Goal: Task Accomplishment & Management: Use online tool/utility

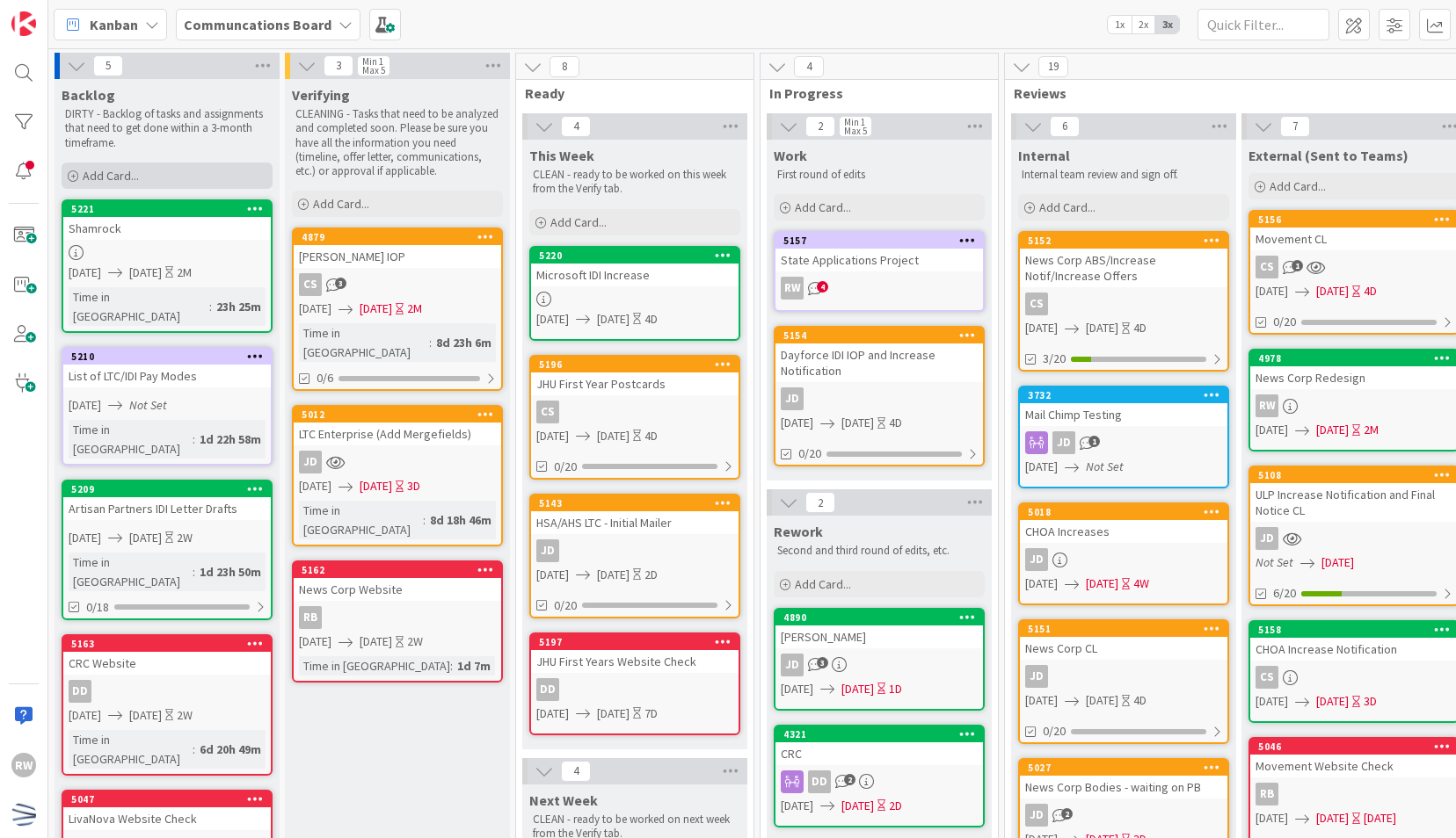
click at [135, 165] on div "Add Card..." at bounding box center [166, 175] width 211 height 26
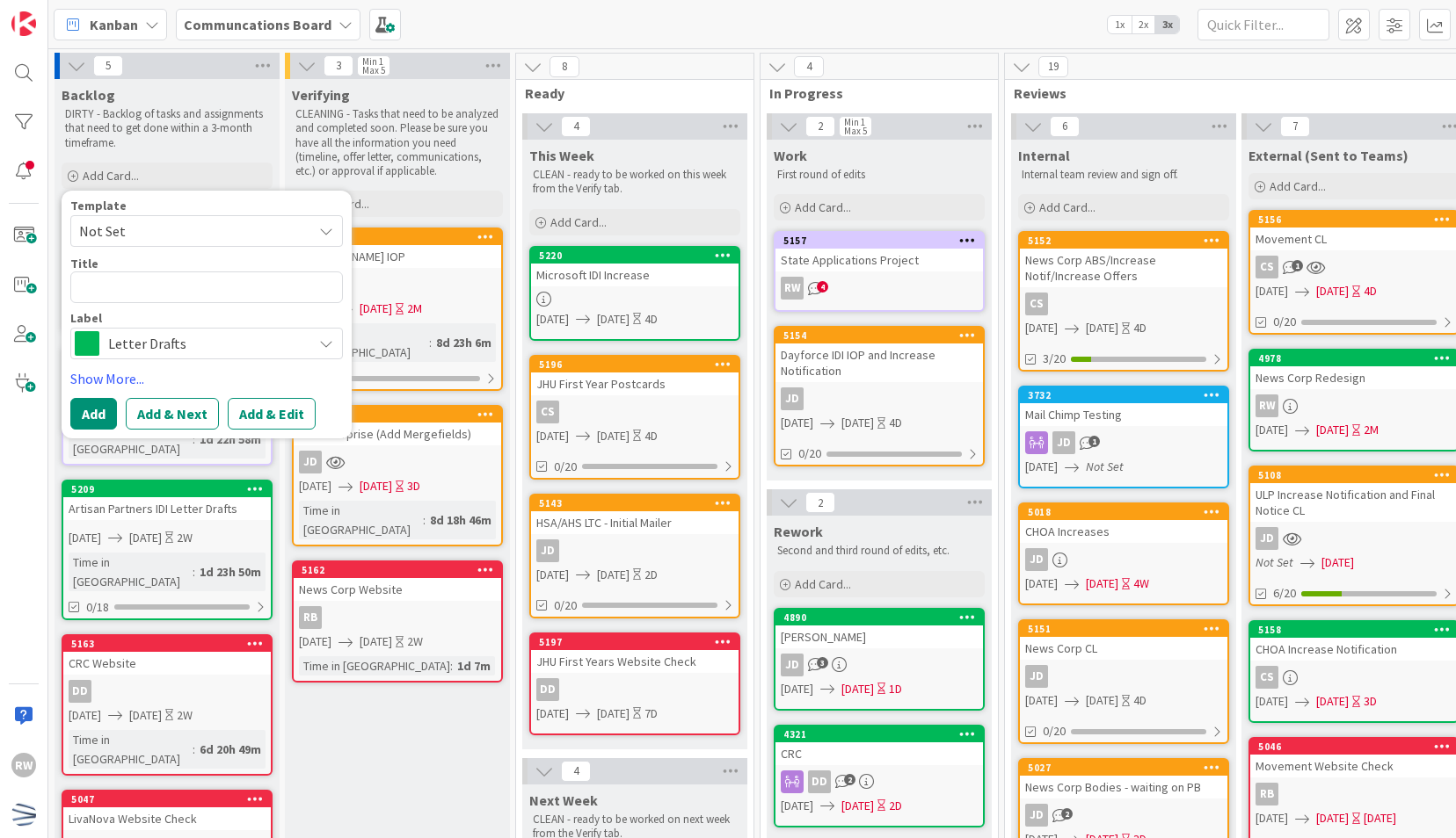
click at [156, 232] on span "Not Set" at bounding box center [188, 231] width 220 height 23
click at [163, 301] on span "Draft Communications" at bounding box center [221, 306] width 251 height 23
type textarea "x"
type textarea "Draft Communications"
drag, startPoint x: 235, startPoint y: 287, endPoint x: 0, endPoint y: 291, distance: 235.0
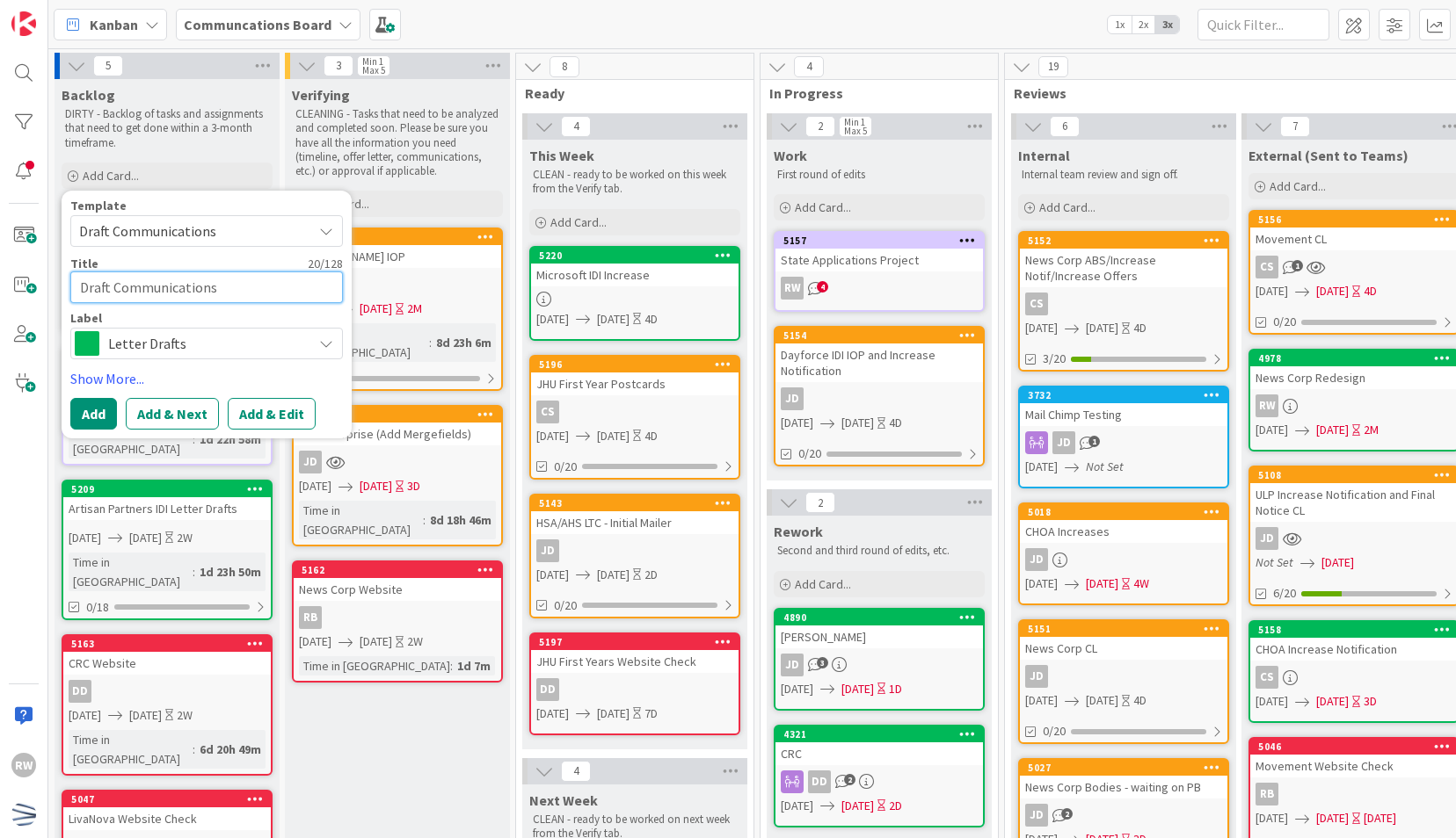
click at [0, 291] on html "RW Kanban Communcations Board 1x 2x 3x 5 Backlog DIRTY - Backlog of tasks and a…" at bounding box center [728, 419] width 1456 height 838
type textarea "x"
type textarea "L"
type textarea "x"
type textarea "Li"
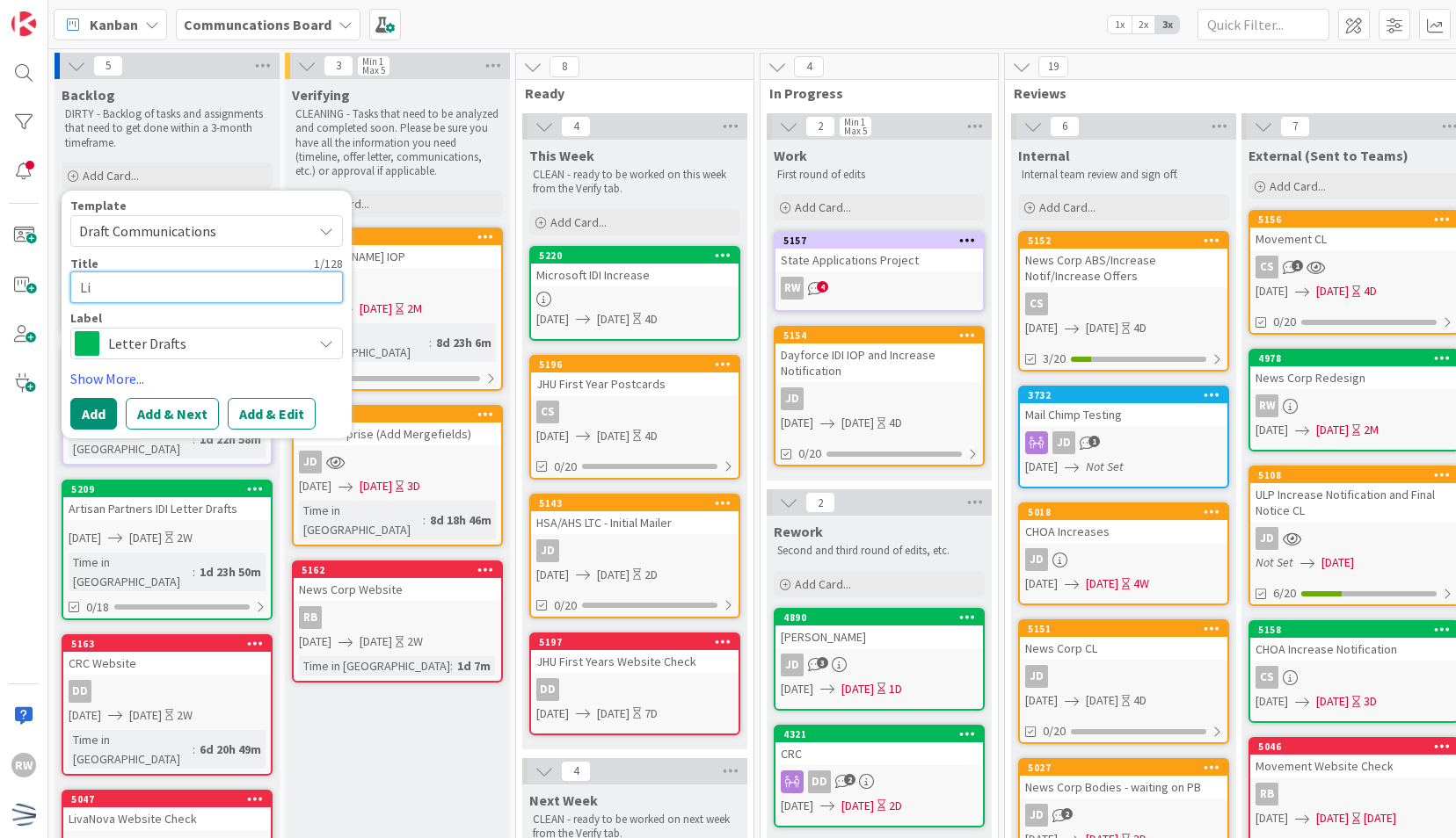
type textarea "x"
type textarea "Liv"
type textarea "x"
type textarea "Liva"
type textarea "x"
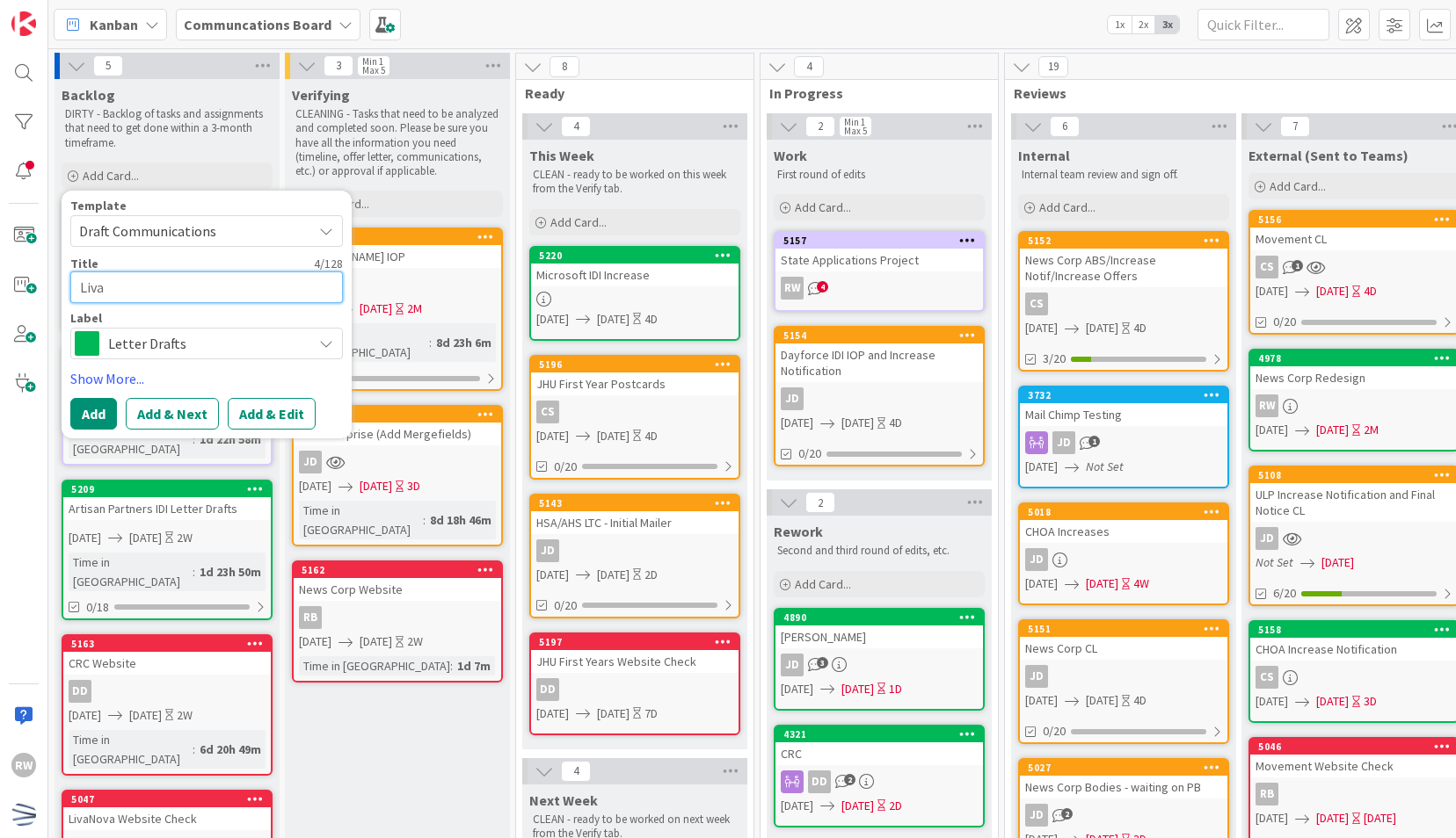
type textarea "[PERSON_NAME]"
type textarea "x"
type textarea "LivaNo"
type textarea "x"
type textarea "LivaNov"
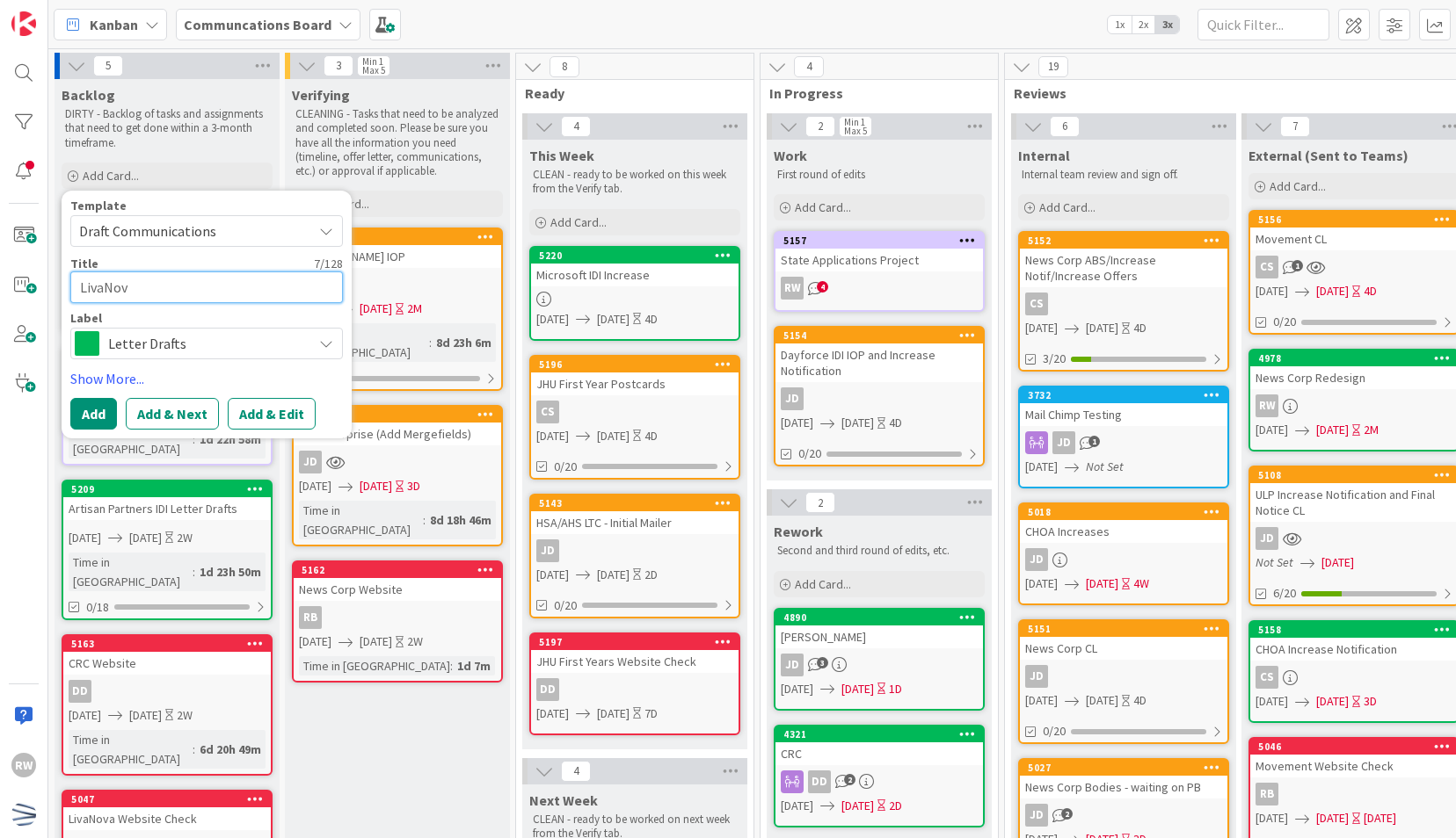
type textarea "x"
type textarea "LivaNova"
type textarea "x"
type textarea "LivaNova"
type textarea "x"
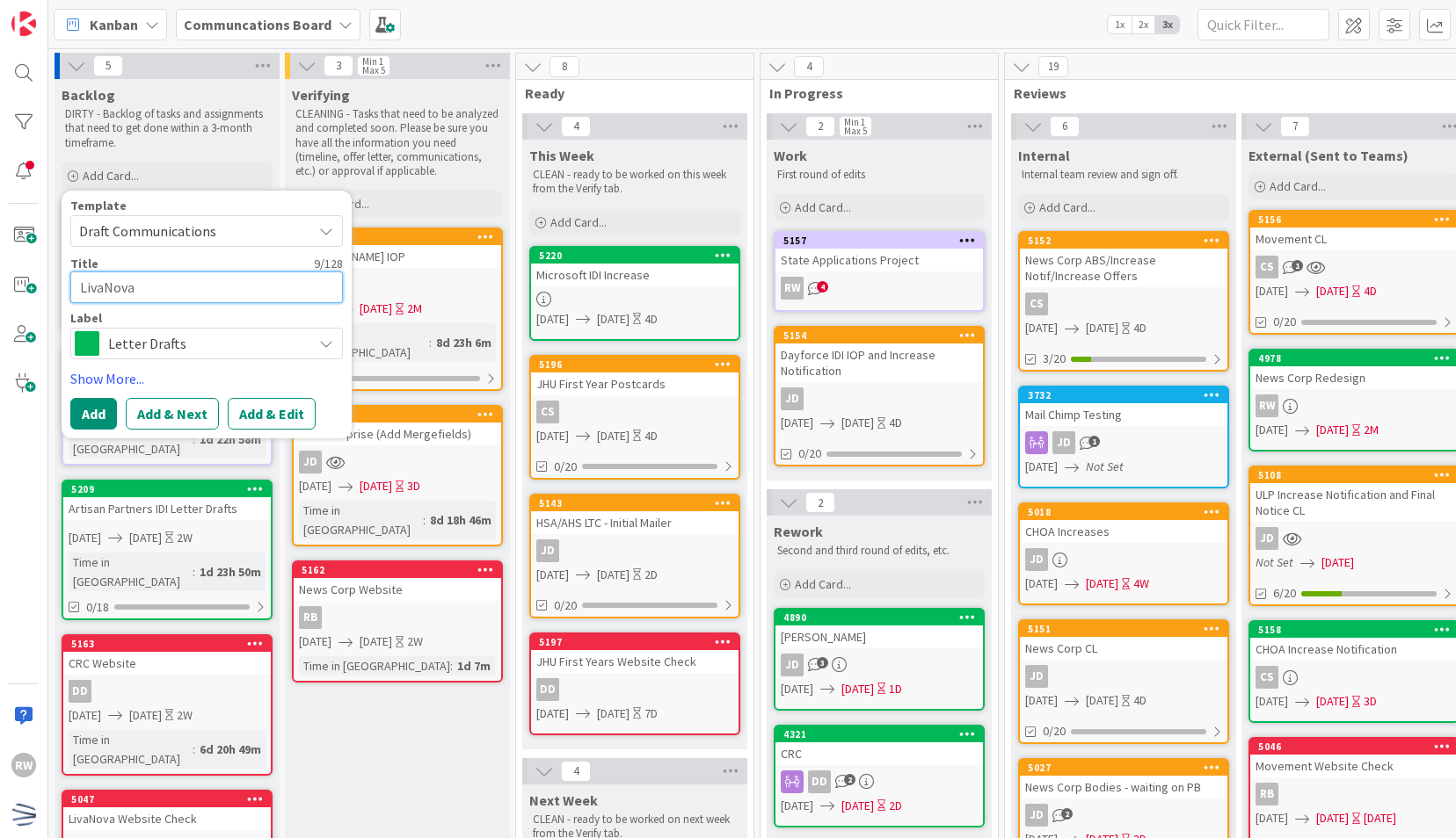
type textarea "LivaNova ("
type textarea "x"
type textarea "[PERSON_NAME] (T"
type textarea "x"
type textarea "[PERSON_NAME] (Tie"
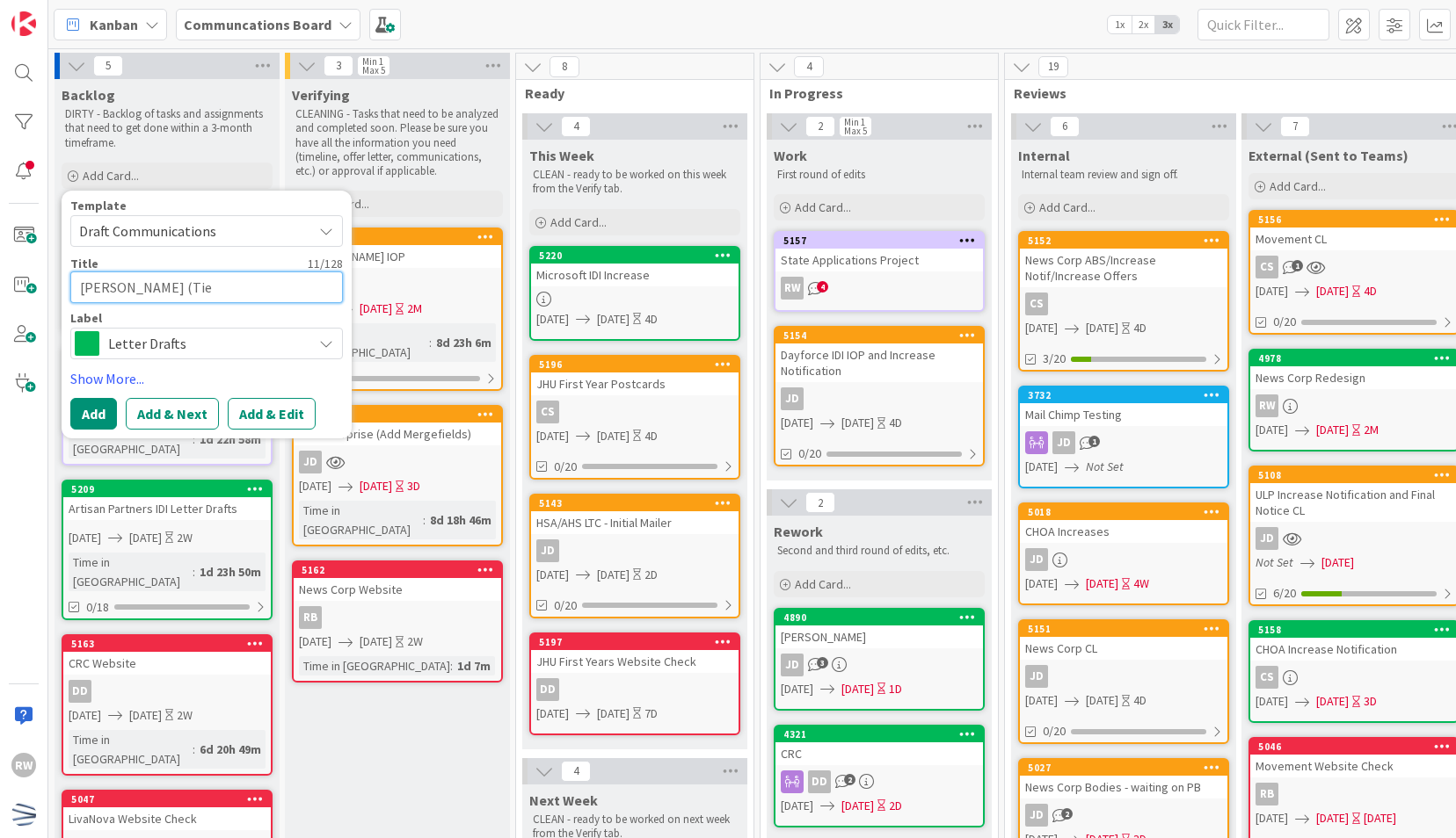
type textarea "x"
type textarea "LivaNova (Tier"
type textarea "x"
type textarea "LivaNova (Tier"
type textarea "x"
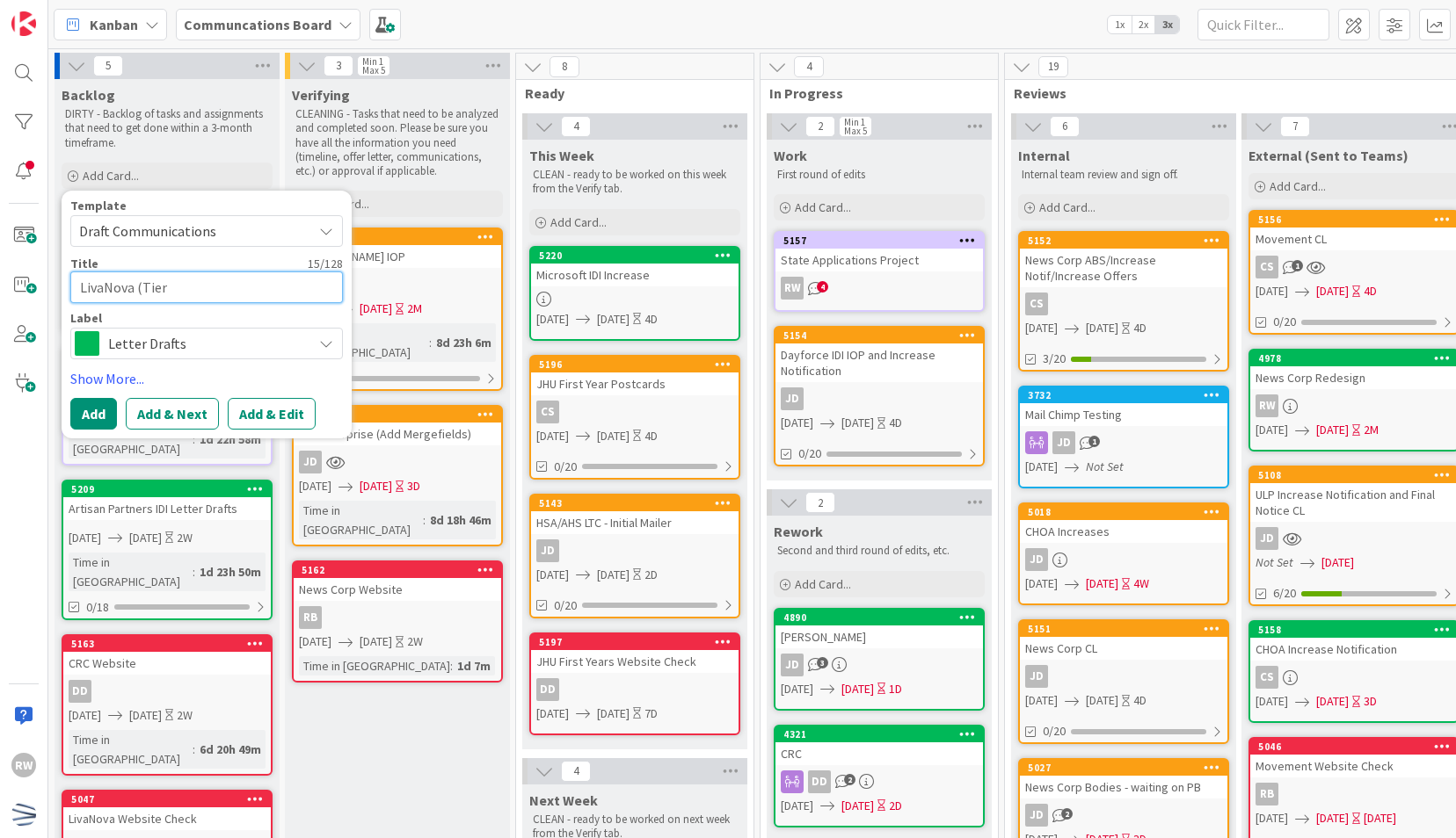
type textarea "LivaNova (Tier"
type textarea "x"
type textarea "LivaNova (Tier"
type textarea "x"
type textarea "[PERSON_NAME] (Tier 1"
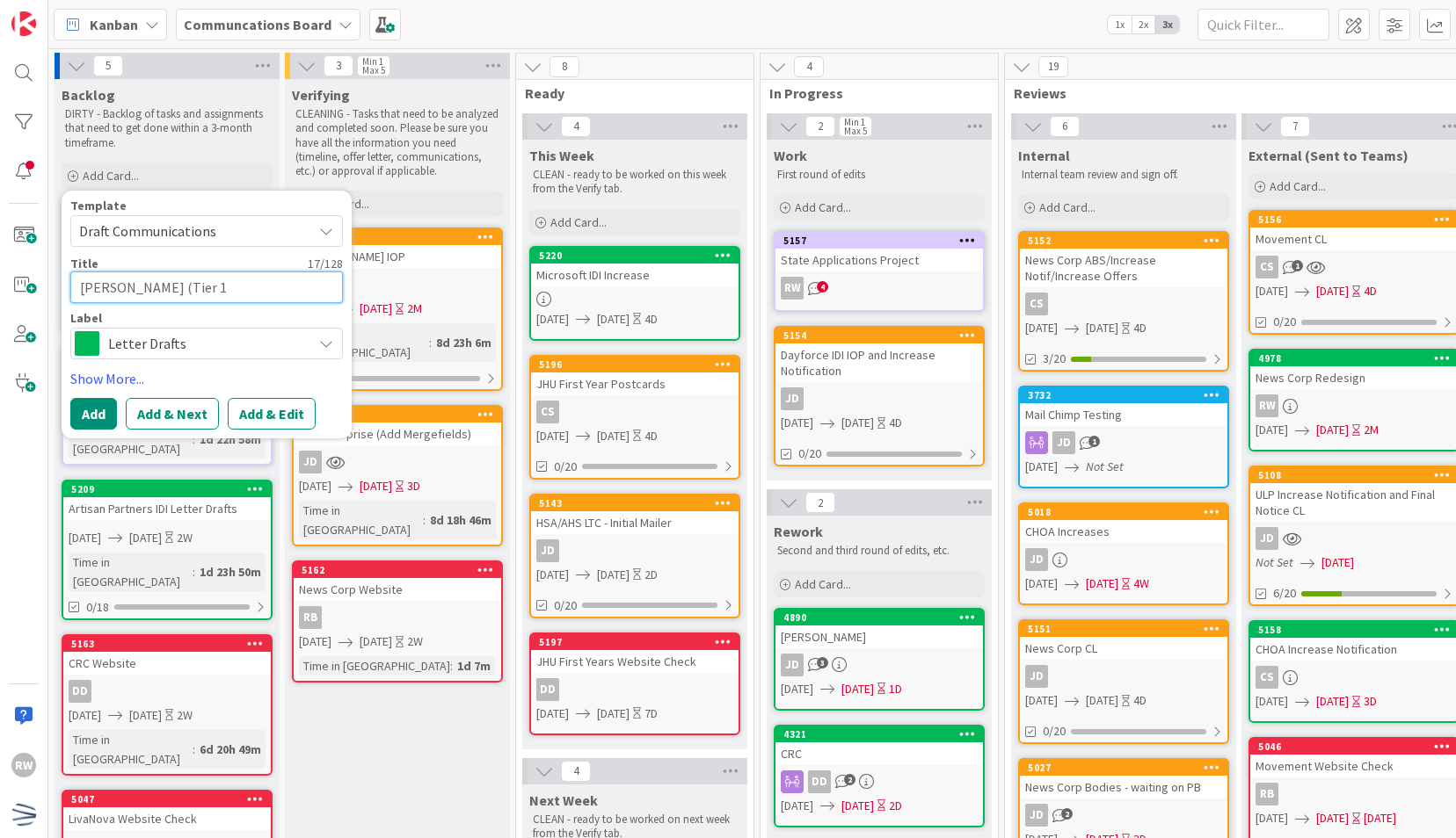
type textarea "x"
type textarea "[PERSON_NAME] (Tier 1 O"
type textarea "x"
type textarea "[PERSON_NAME] (Tier 1 On"
type textarea "x"
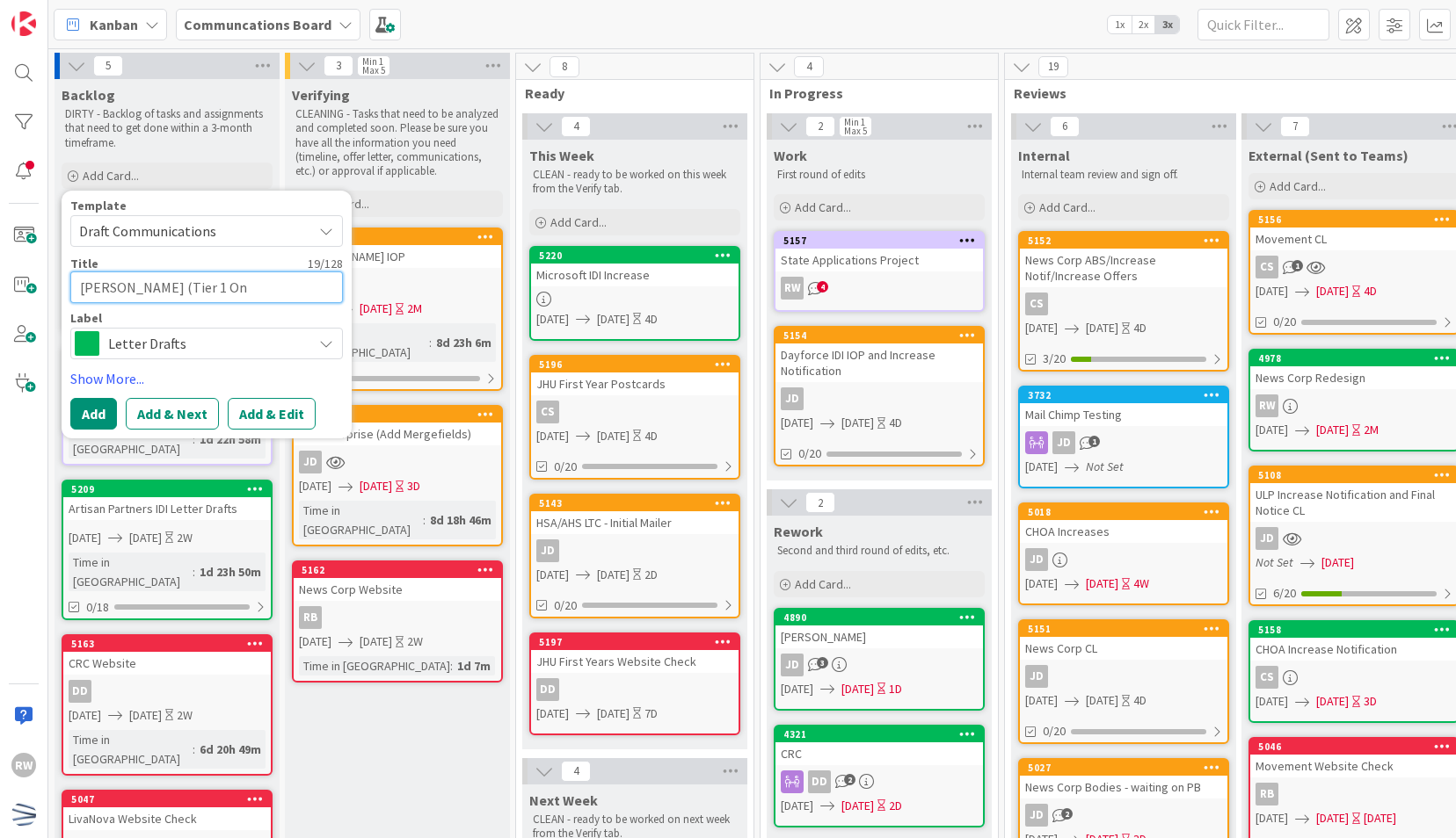
type textarea "[PERSON_NAME] (Tier 1 Onl"
type textarea "x"
type textarea "[PERSON_NAME] (Tier 1 Only"
type textarea "x"
type textarea "[PERSON_NAME] (Tier 1 Only)"
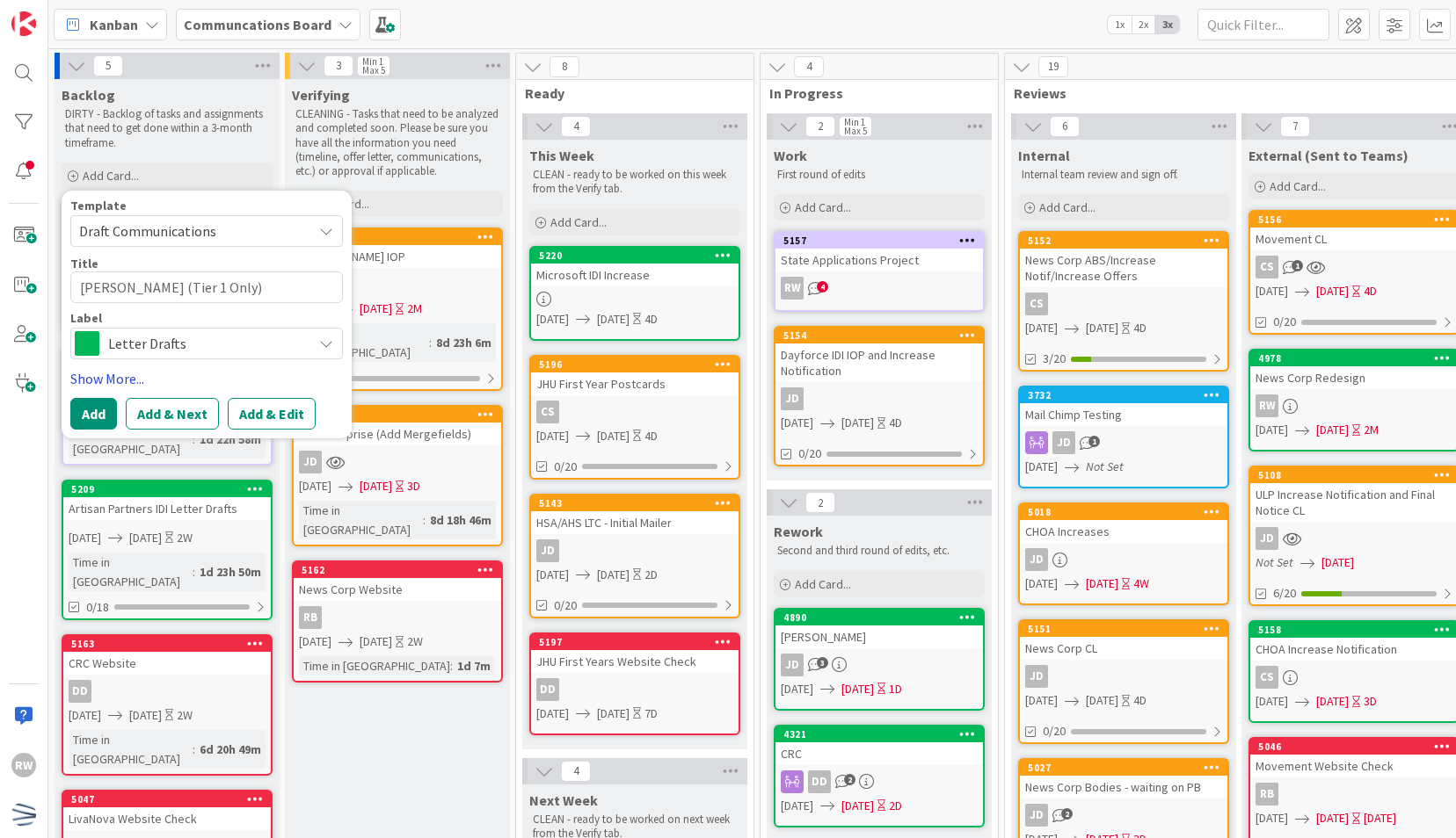
click at [119, 381] on link "Show More..." at bounding box center [206, 378] width 272 height 21
type textarea "x"
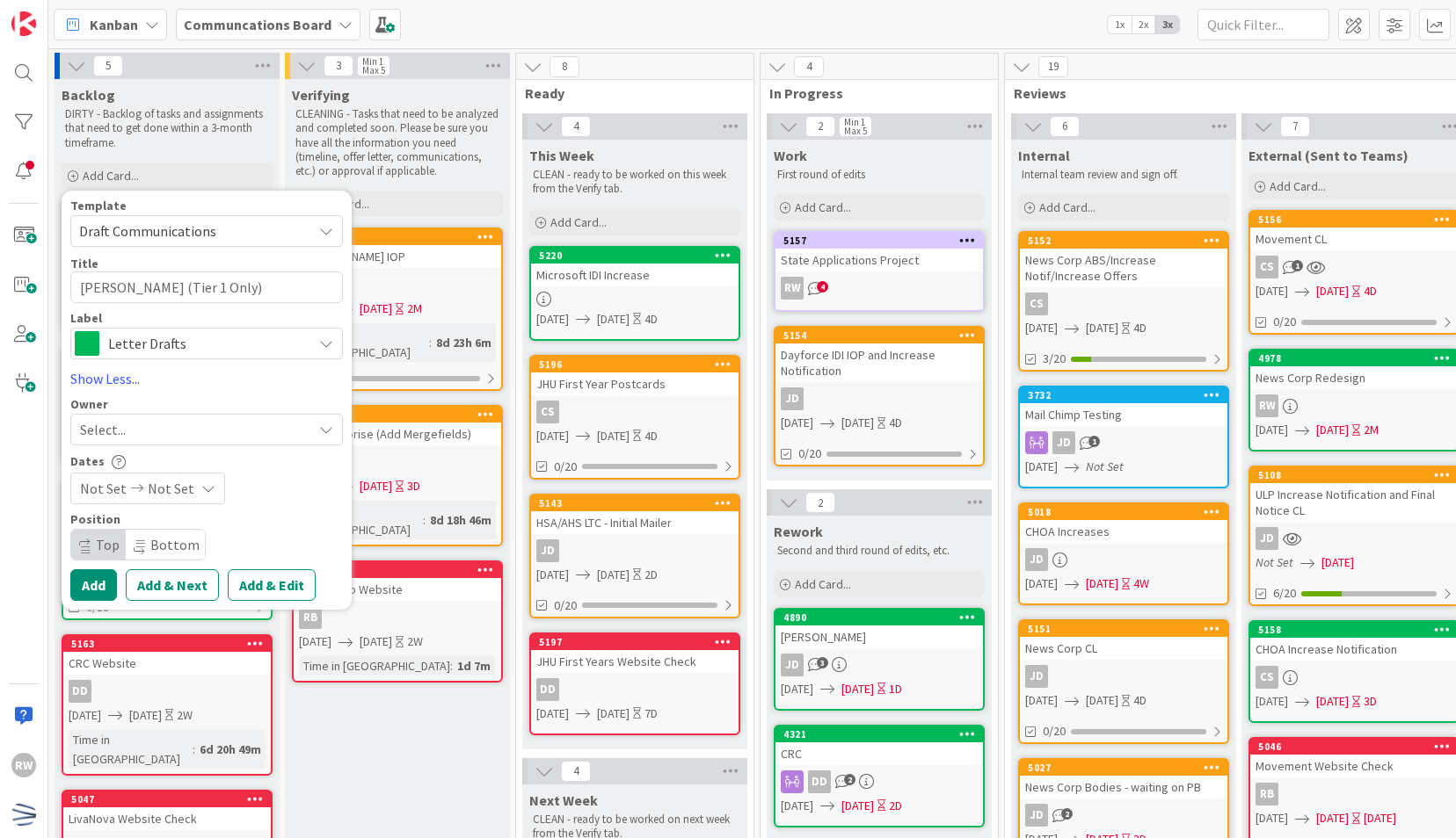
click at [104, 488] on span "Not Set" at bounding box center [103, 488] width 47 height 21
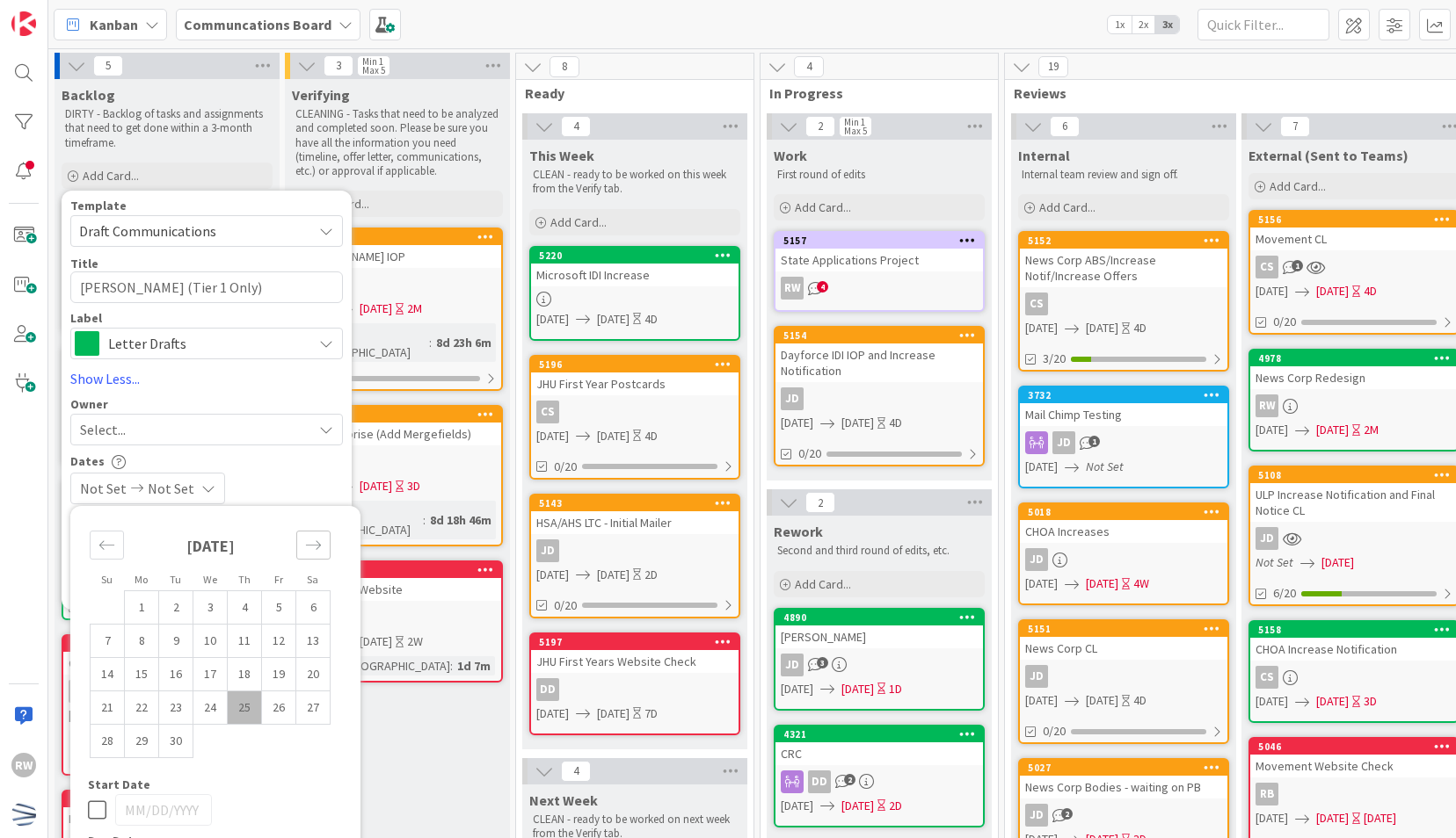
click at [315, 549] on icon "Move forward to switch to the next month." at bounding box center [313, 545] width 16 height 16
click at [109, 537] on icon "Move backward to switch to the previous month." at bounding box center [107, 545] width 16 height 16
click at [153, 744] on td "29" at bounding box center [142, 740] width 34 height 33
type input "[DATE]"
type textarea "x"
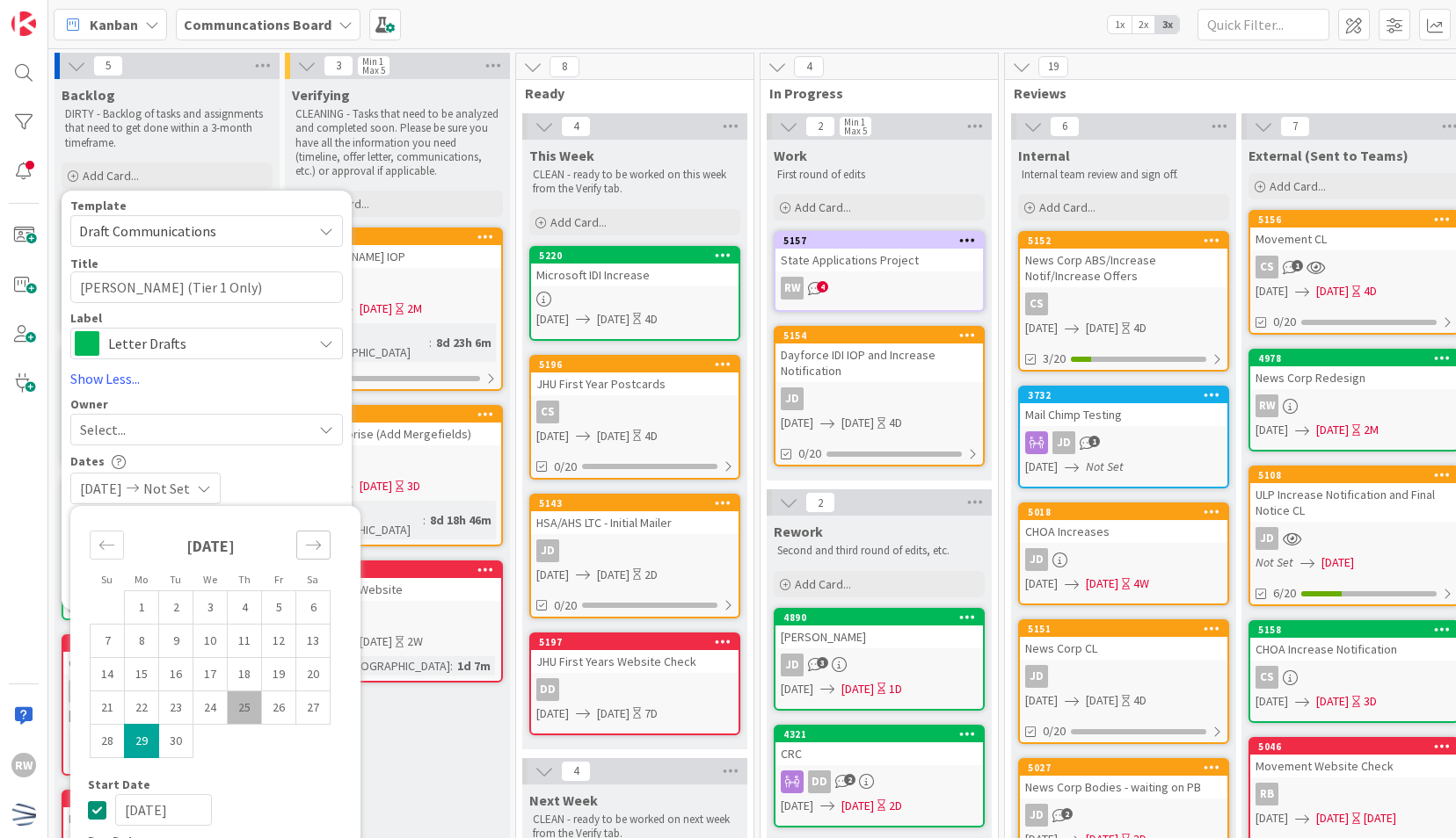
click at [320, 541] on icon "Move forward to switch to the next month." at bounding box center [313, 545] width 16 height 16
click at [279, 637] on td "10" at bounding box center [279, 640] width 34 height 33
type input "[DATE]"
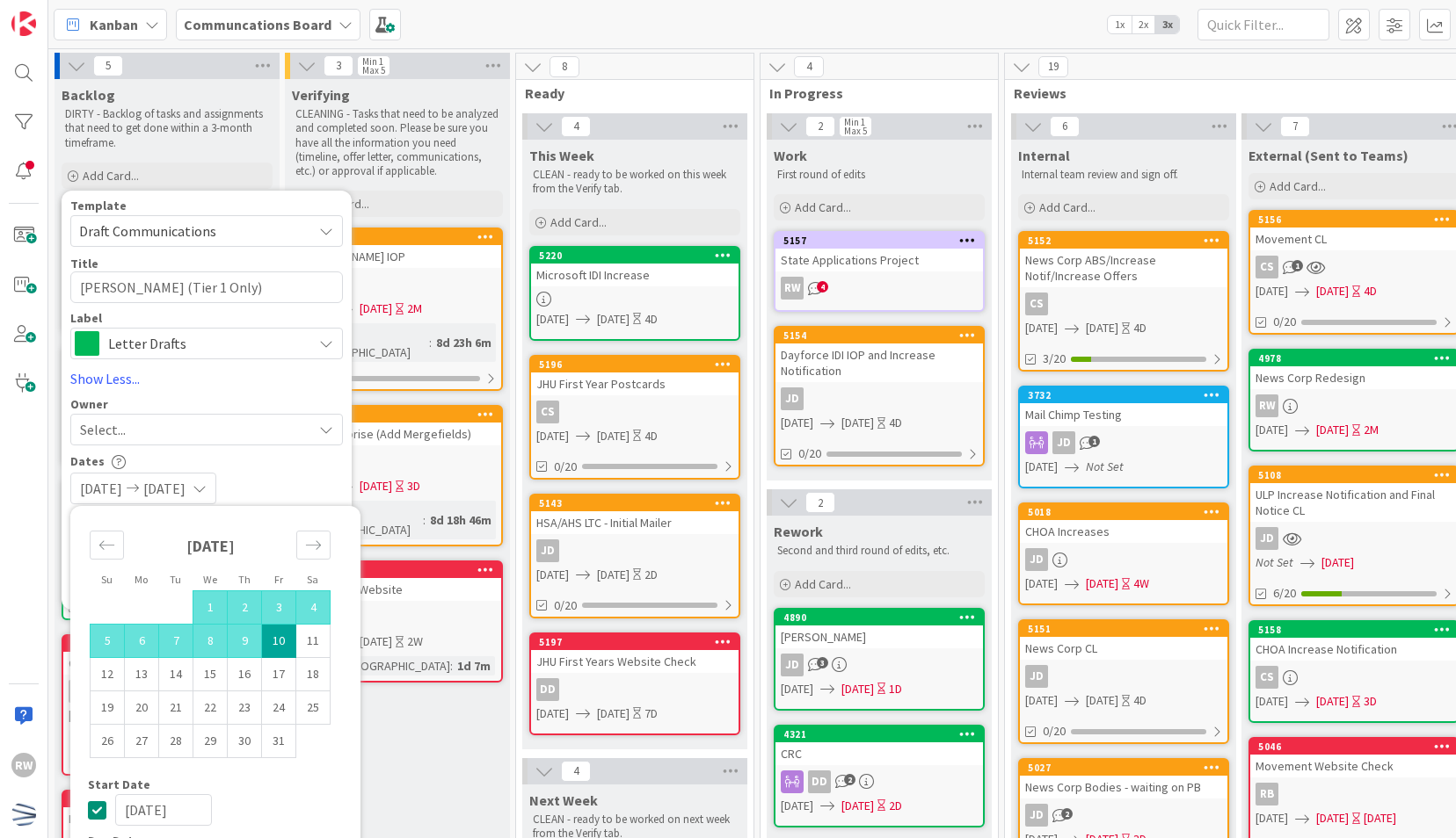
type textarea "x"
click at [310, 479] on div "[DATE] [DATE]" at bounding box center [206, 488] width 272 height 32
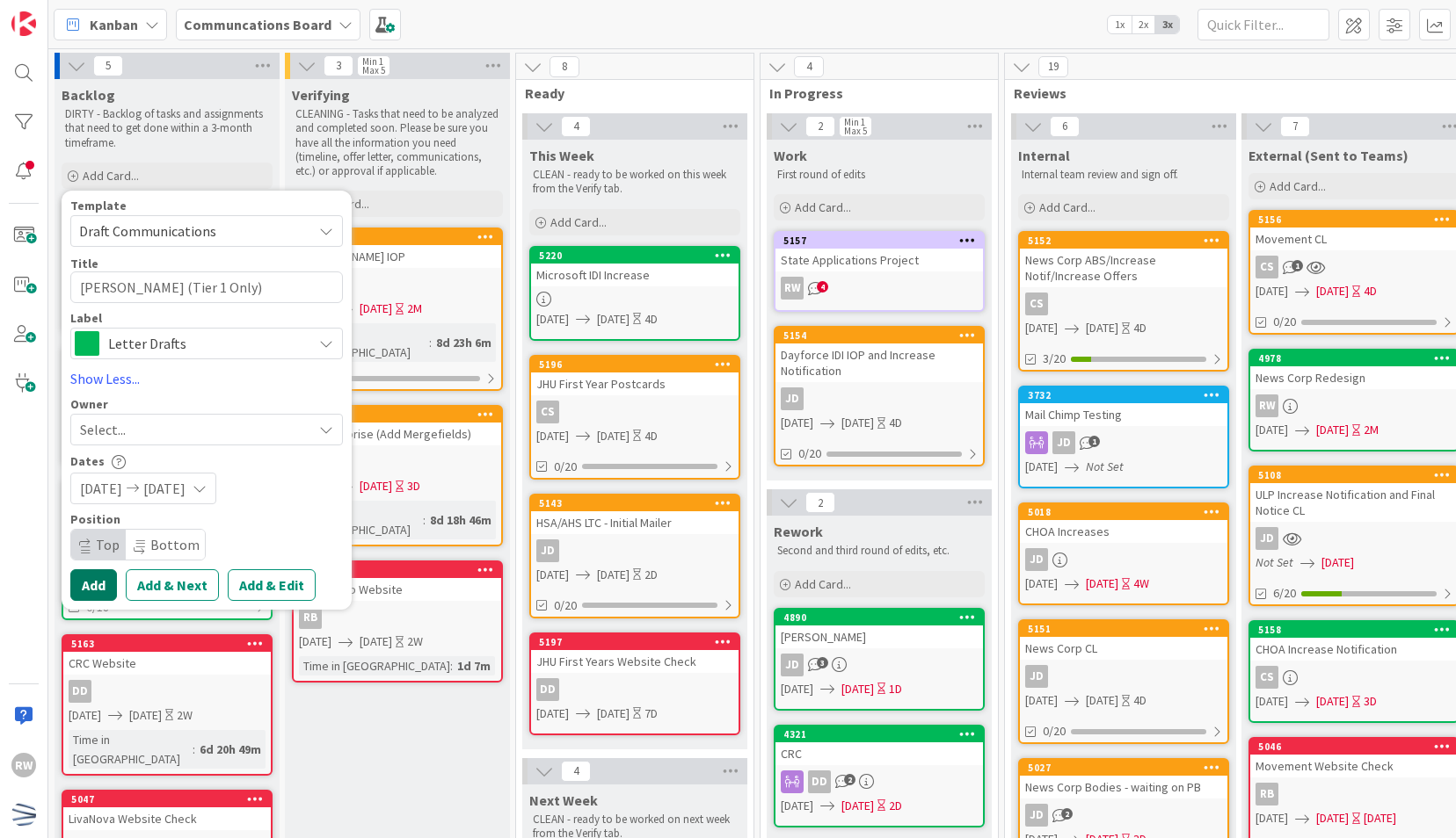
click at [91, 579] on button "Add" at bounding box center [94, 585] width 47 height 32
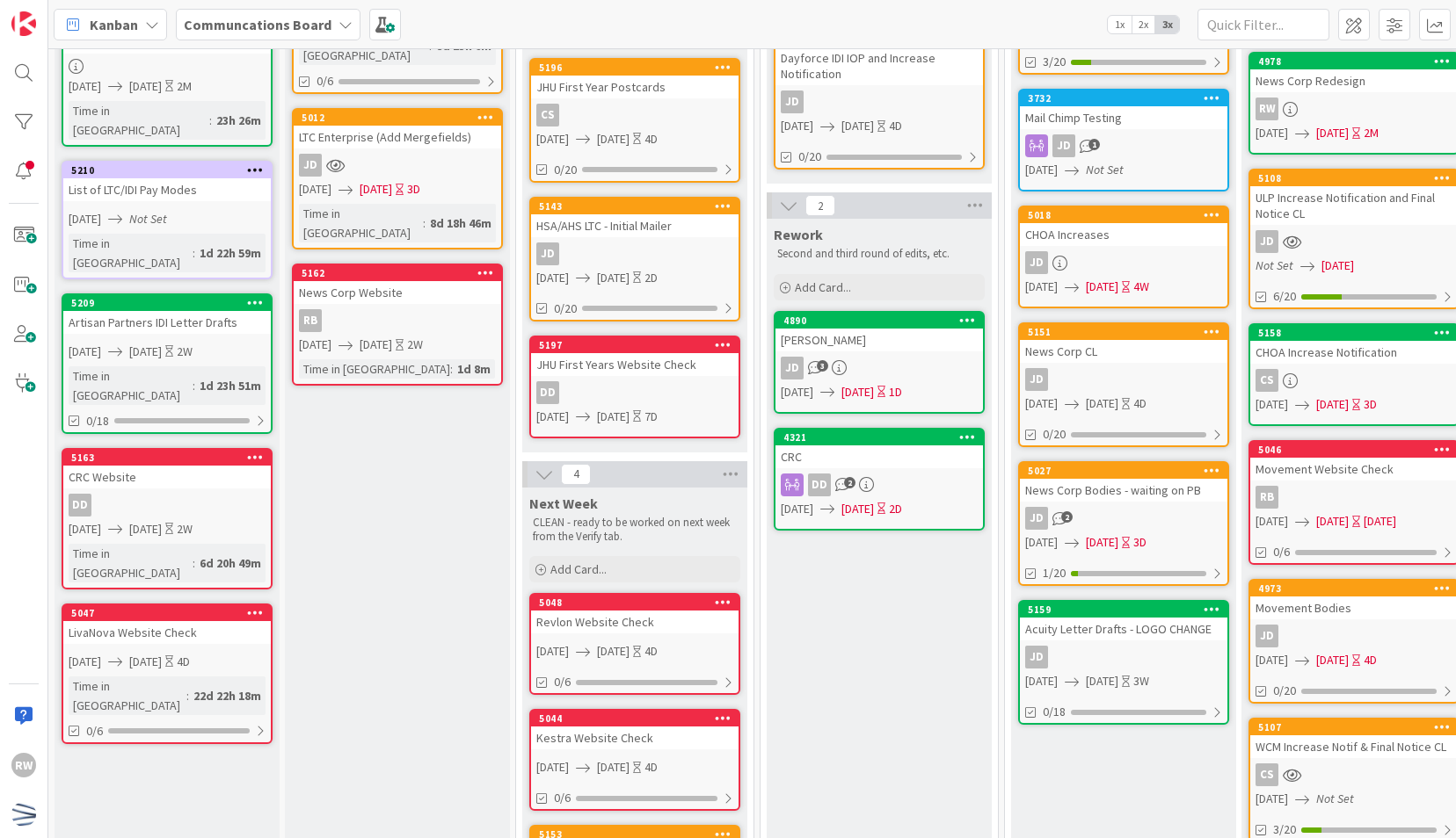
scroll to position [441, 0]
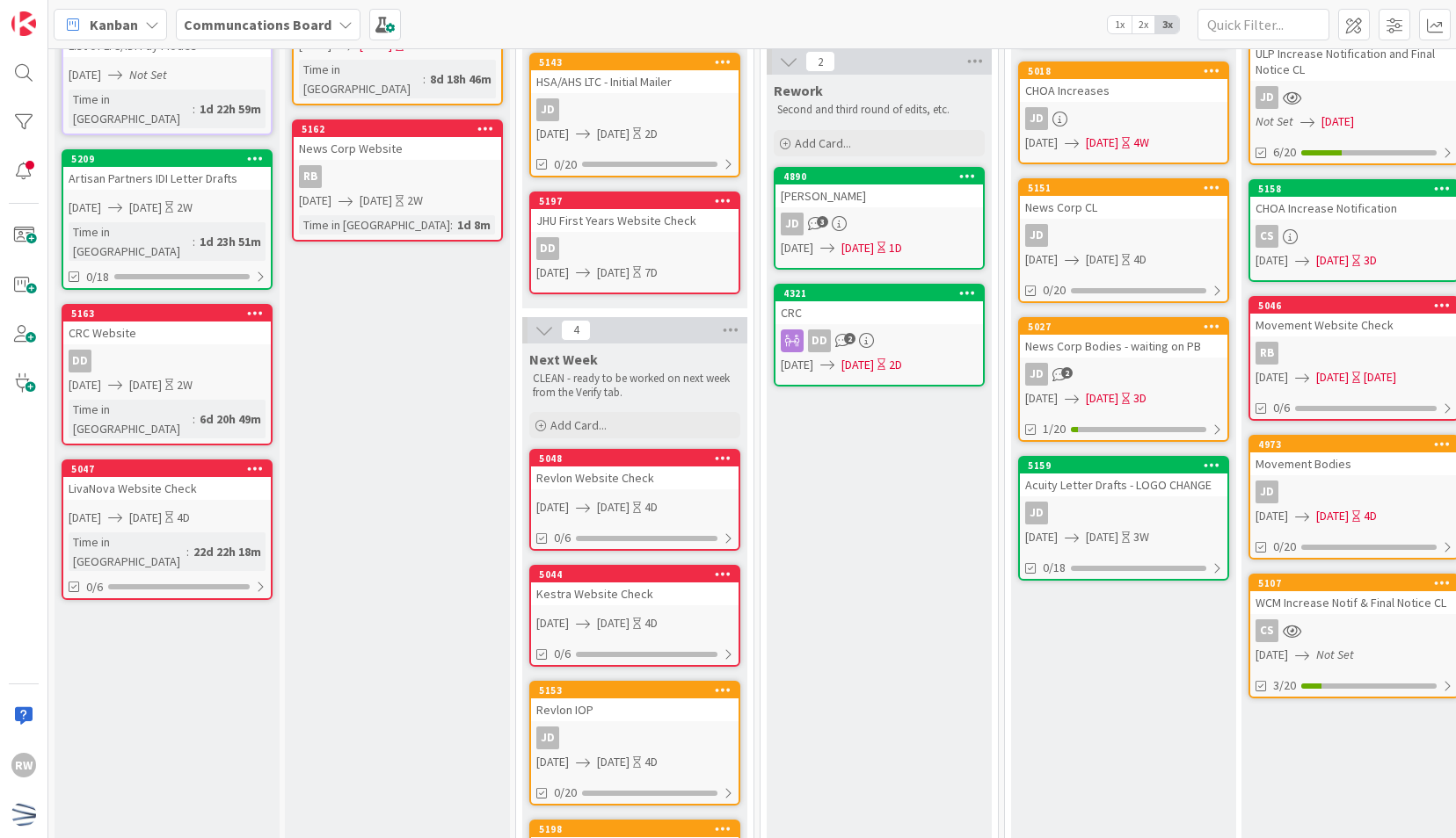
click at [402, 508] on div "Verifying CLEANING - Tasks that need to be analyzed and completed soon. Please …" at bounding box center [397, 355] width 225 height 1434
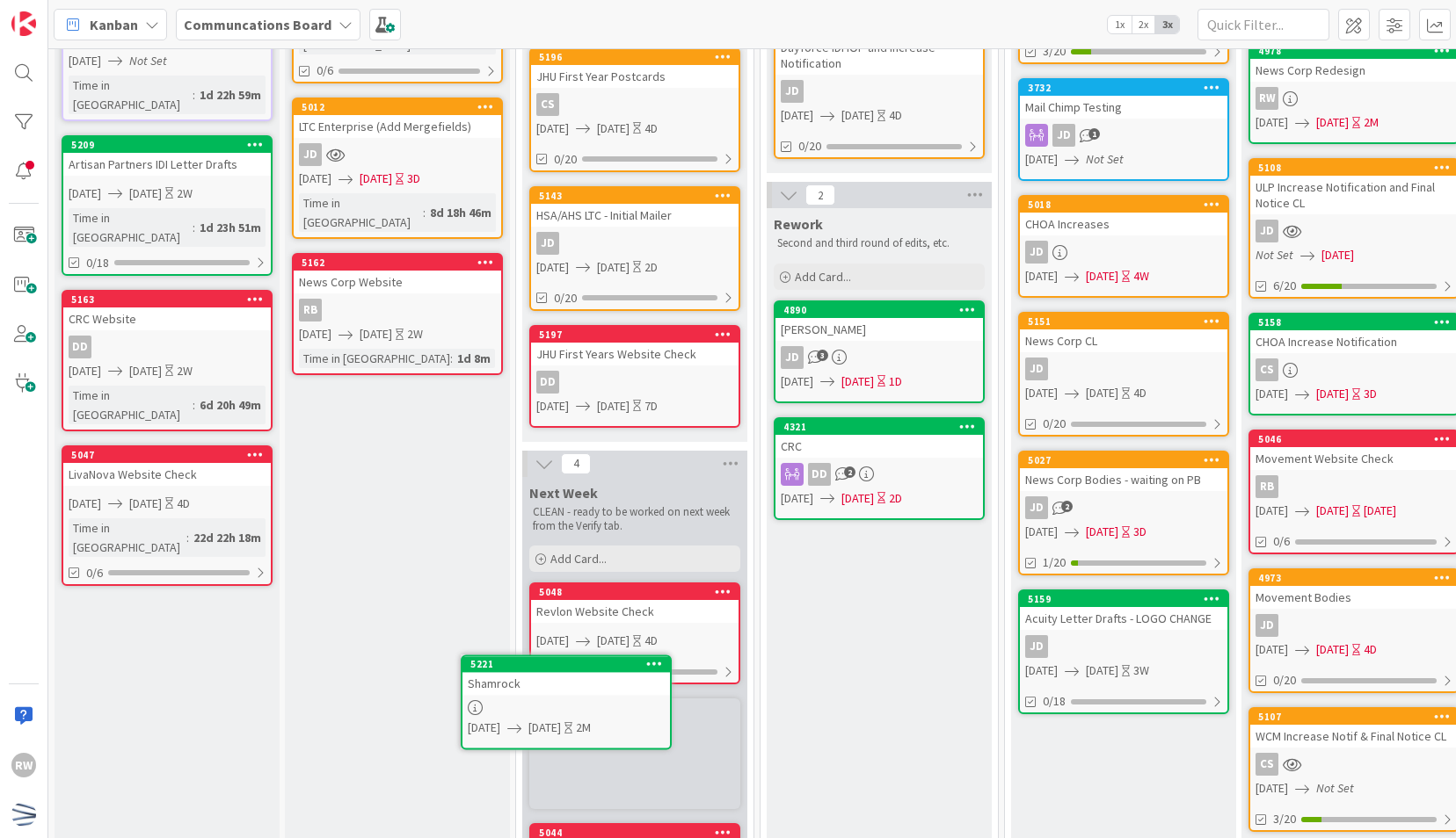
scroll to position [386, 0]
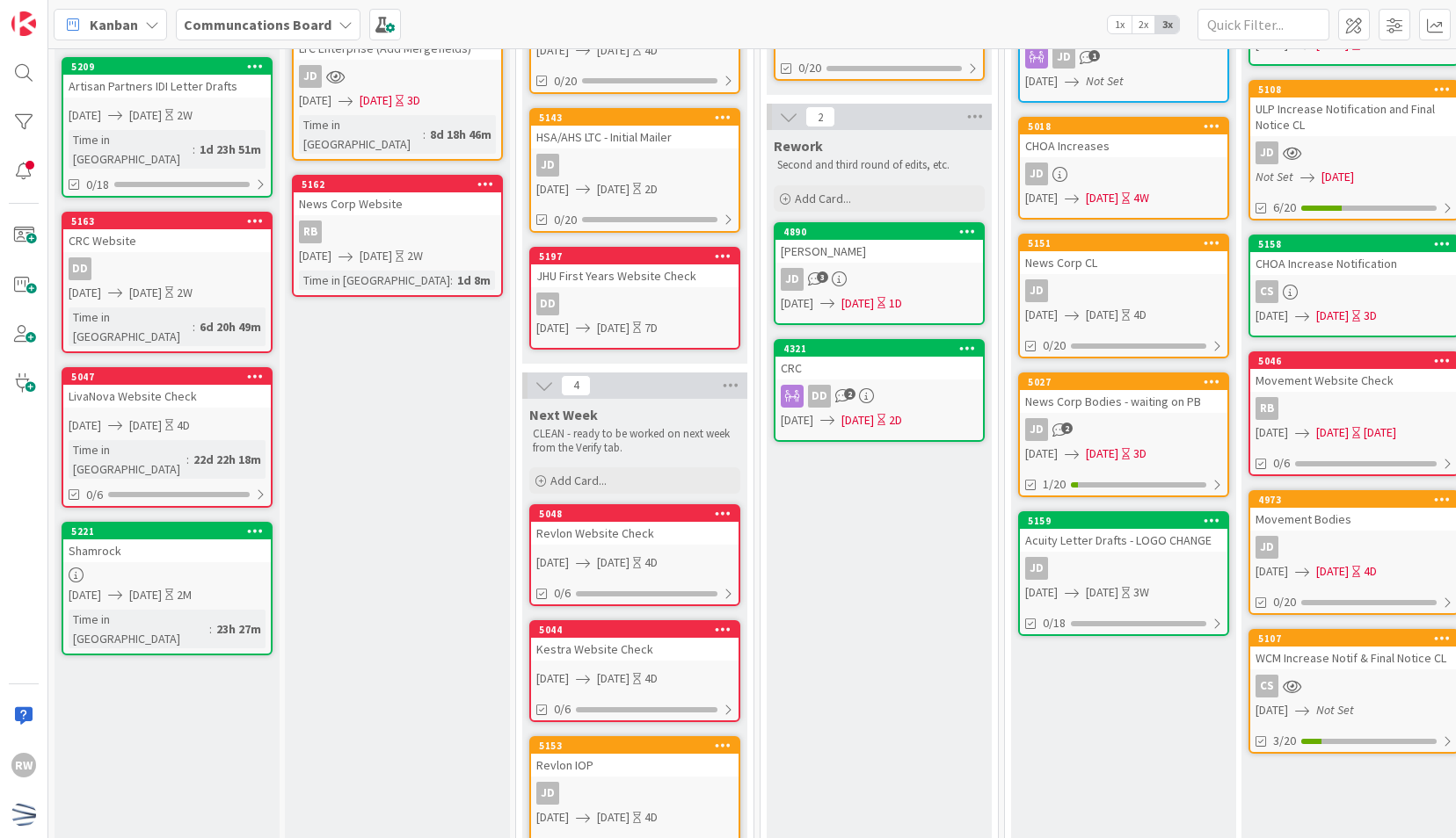
click at [405, 541] on div "Verifying CLEANING - Tasks that need to be analyzed and completed soon. Please …" at bounding box center [397, 410] width 225 height 1434
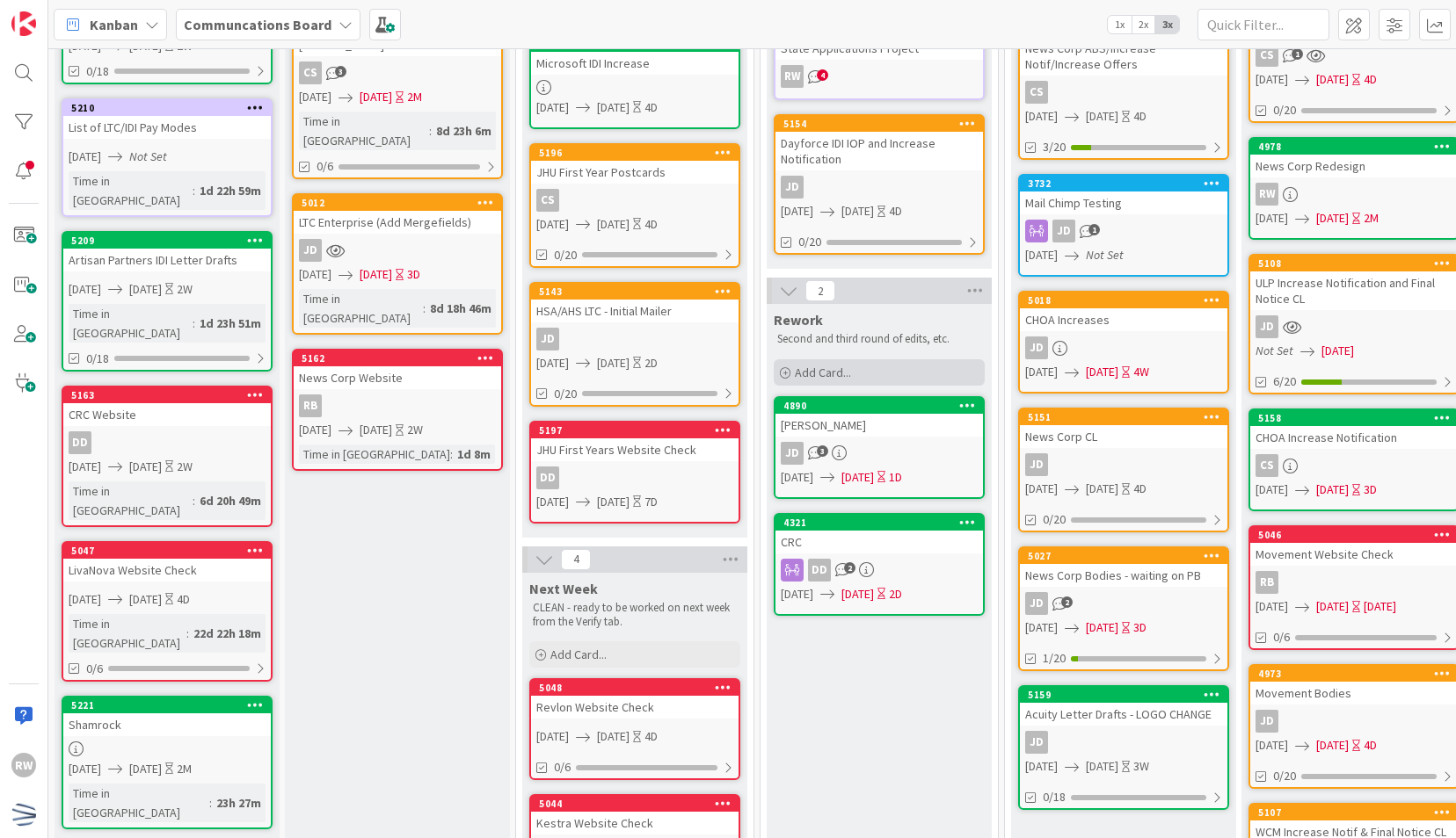
scroll to position [0, 0]
